Goal: Information Seeking & Learning: Learn about a topic

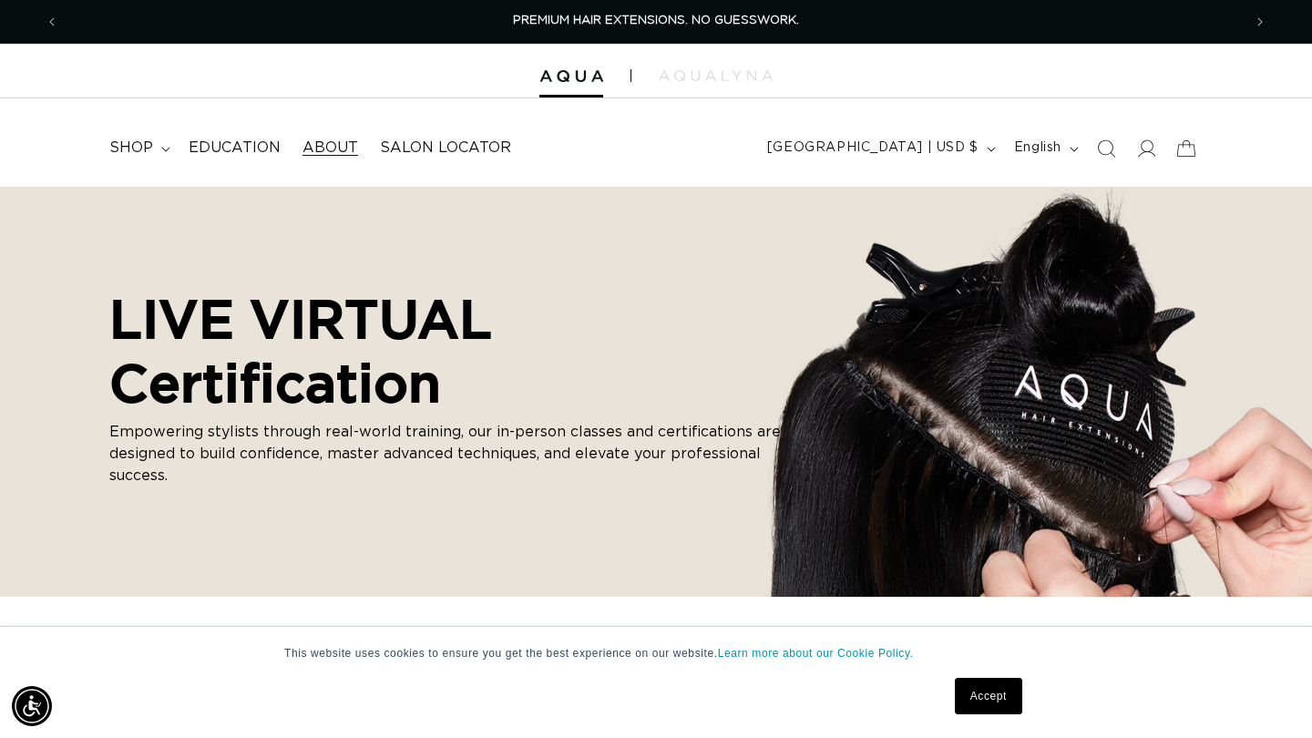
click at [334, 146] on span "About" at bounding box center [330, 147] width 56 height 19
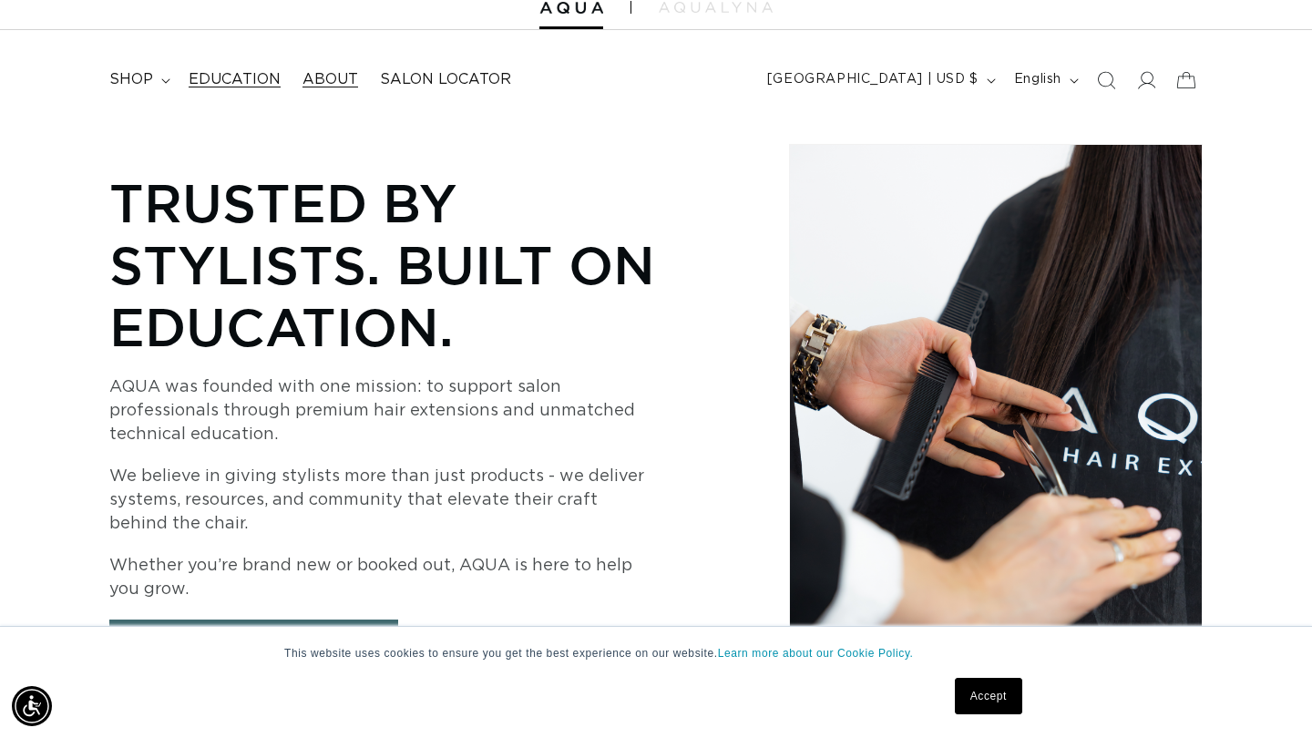
scroll to position [0, 2364]
click at [154, 77] on summary "shop" at bounding box center [137, 79] width 79 height 41
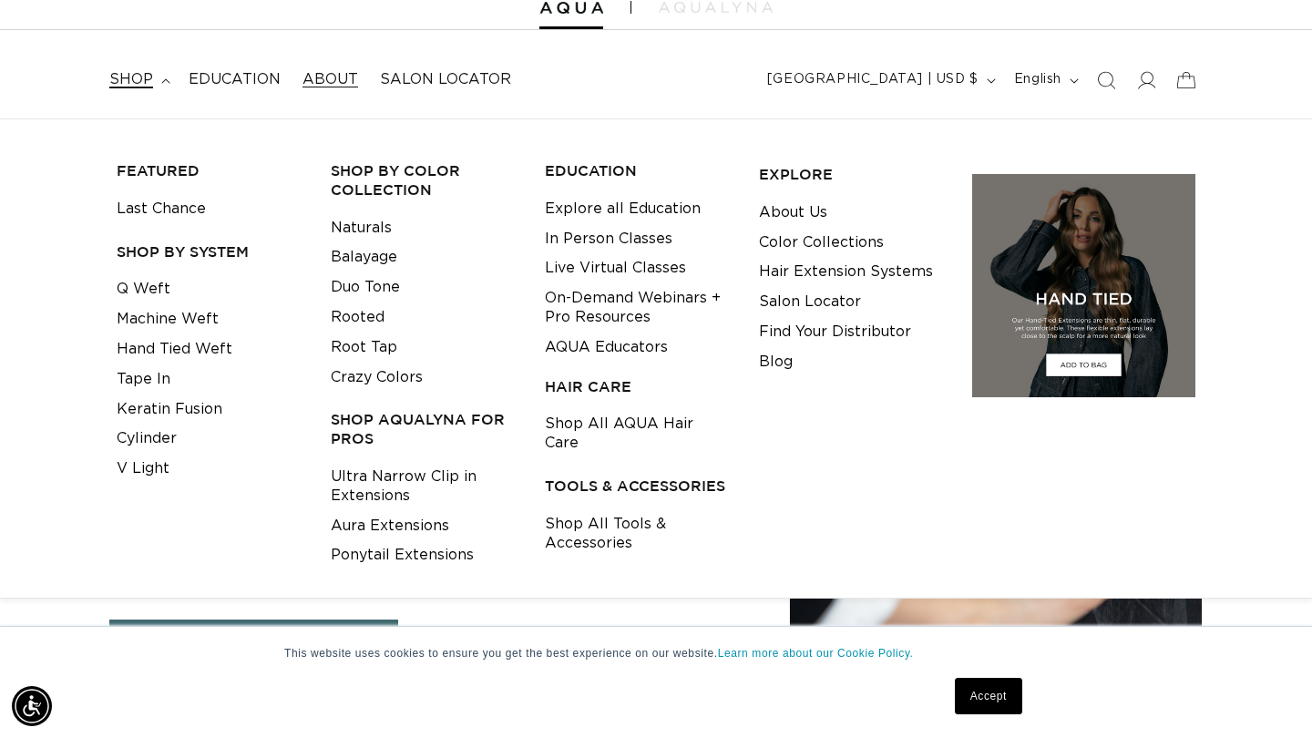
click at [390, 189] on h3 "Shop by Color Collection" at bounding box center [424, 180] width 186 height 38
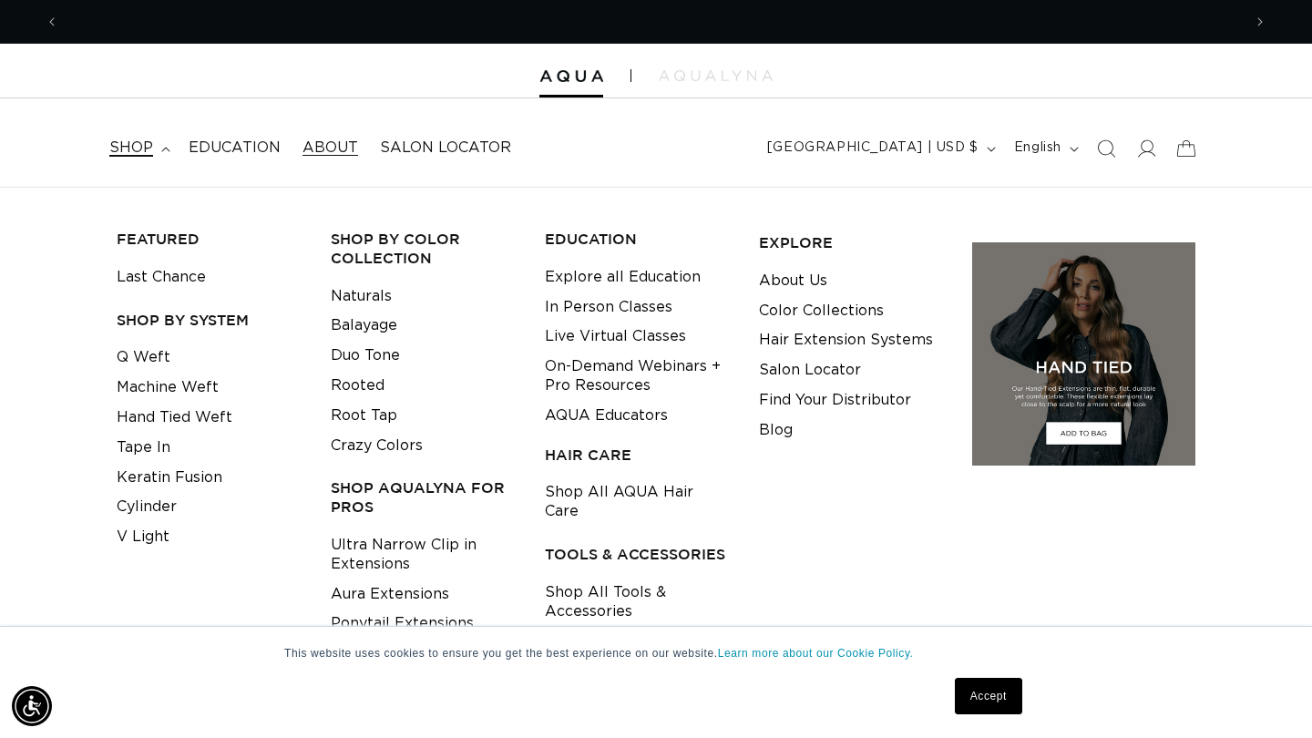
scroll to position [0, 1182]
click at [577, 598] on div "FEATURED Last Chance SHOP BY SYSTEM Q Weft Machine Weft Hand Tied Weft Tape In" at bounding box center [655, 427] width 1093 height 424
click at [581, 577] on link "Shop All Tools & Accessories" at bounding box center [638, 601] width 186 height 49
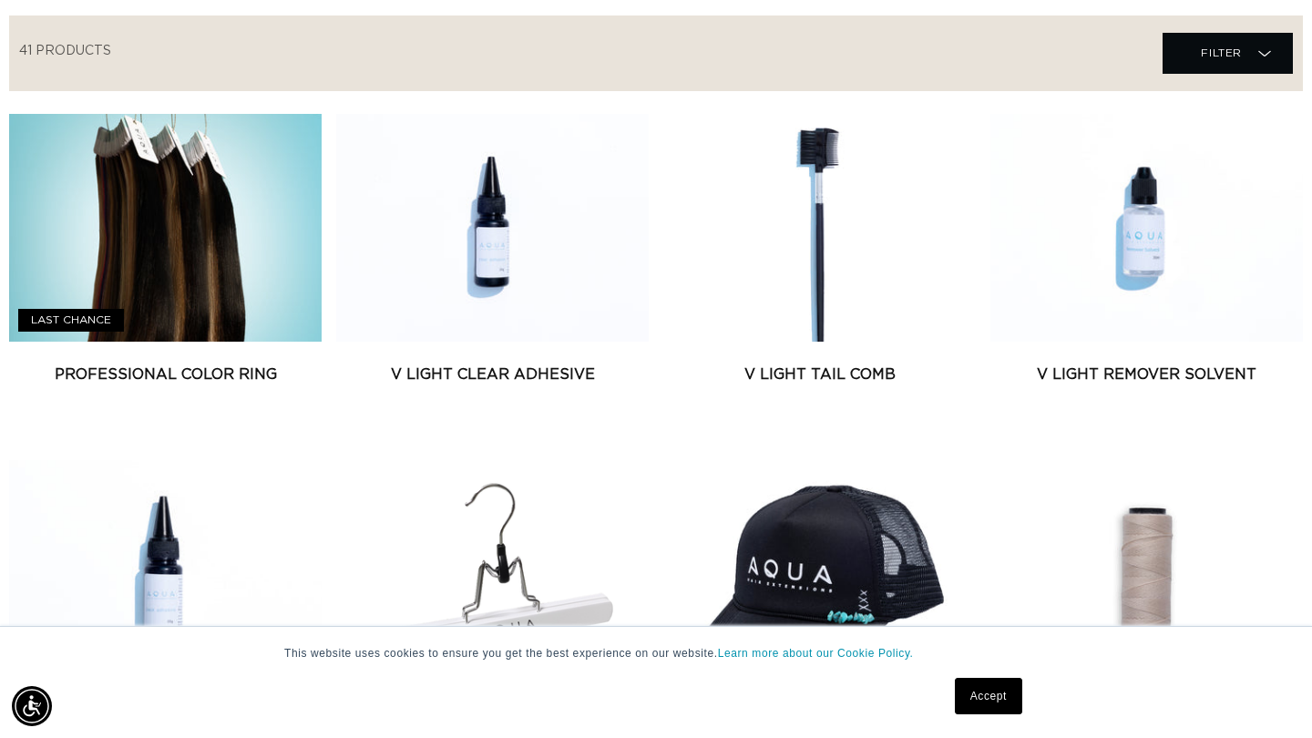
scroll to position [0, 2364]
click at [142, 363] on link "Professional Color Ring" at bounding box center [165, 374] width 312 height 22
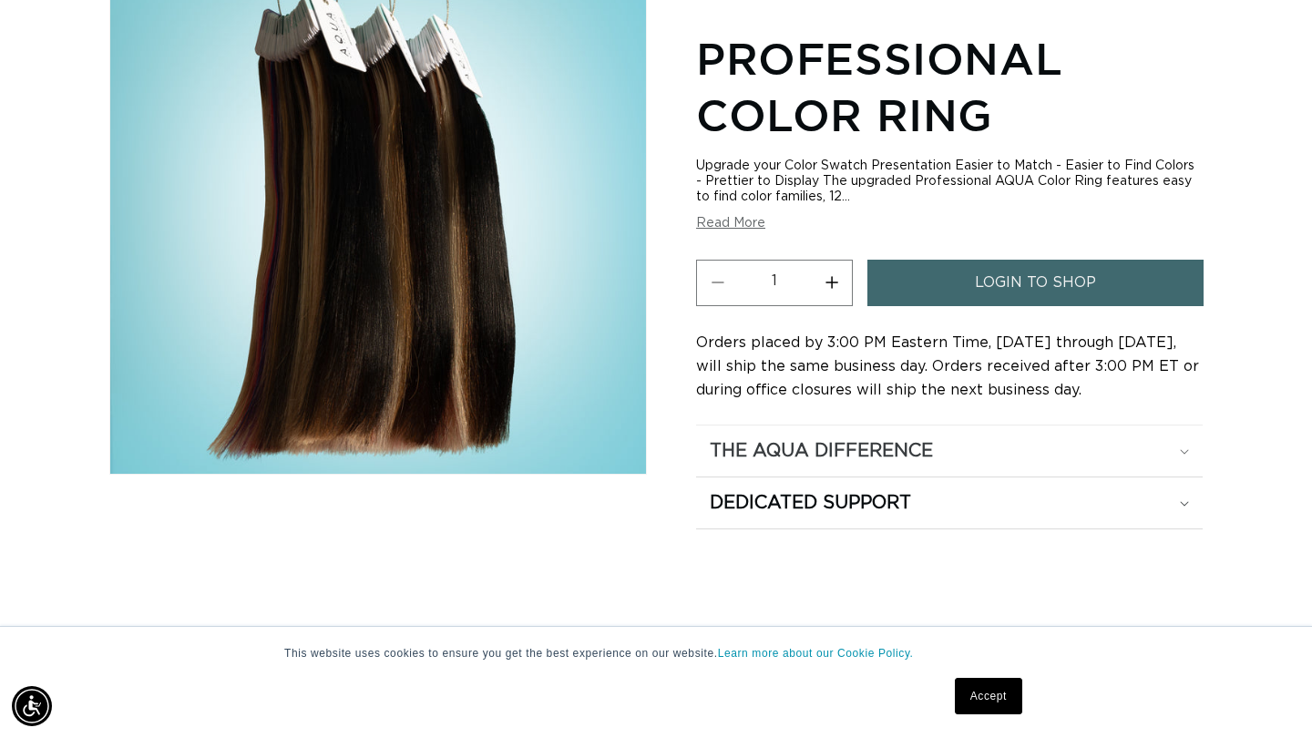
click at [815, 453] on h2 "The Aqua Difference" at bounding box center [821, 451] width 223 height 24
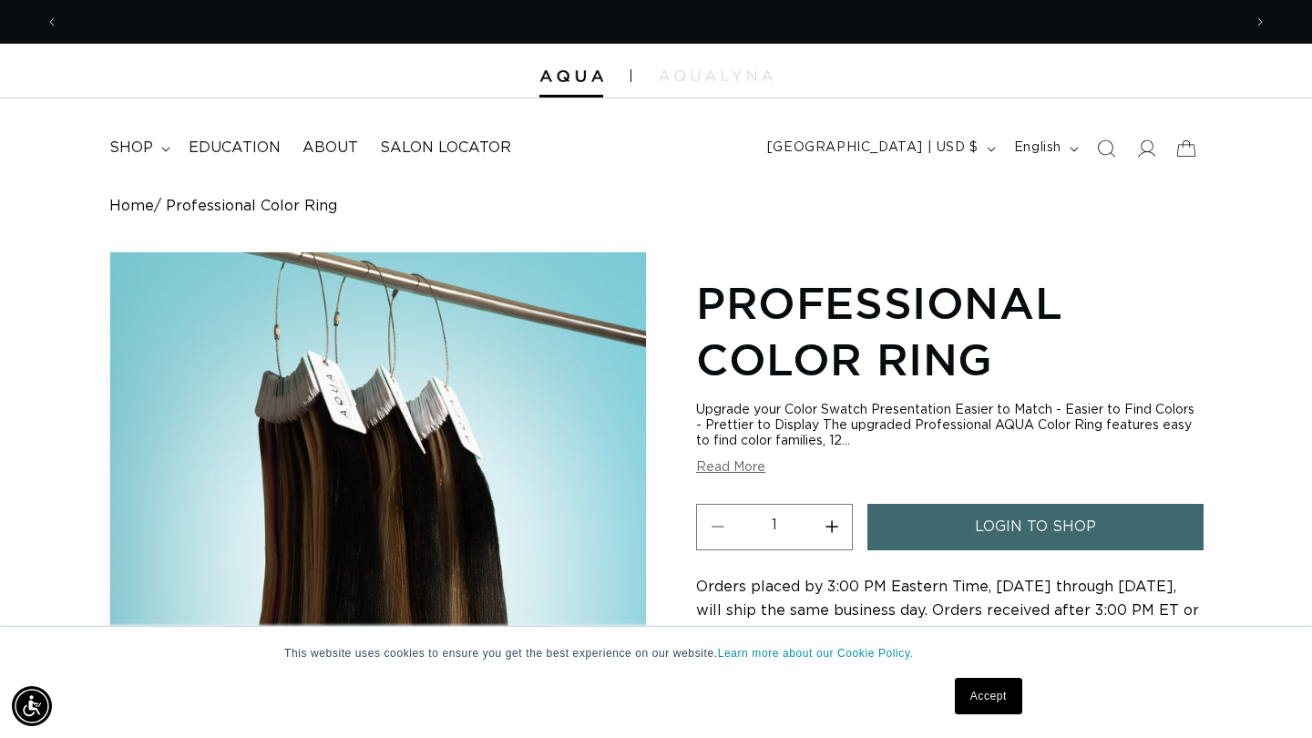
scroll to position [0, 1182]
